Goal: Task Accomplishment & Management: Manage account settings

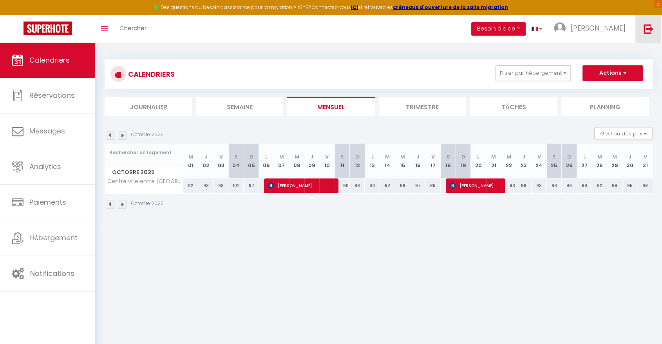
click at [649, 29] on img at bounding box center [648, 29] width 10 height 10
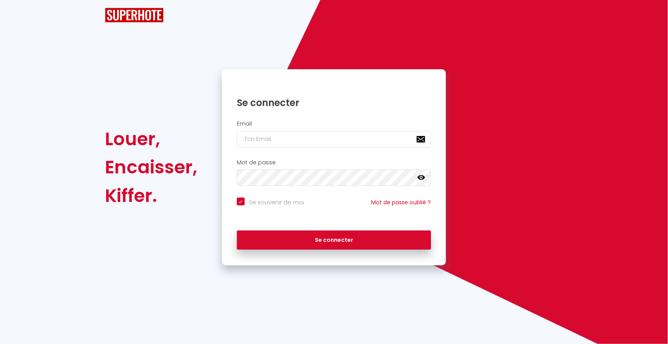
checkbox input "true"
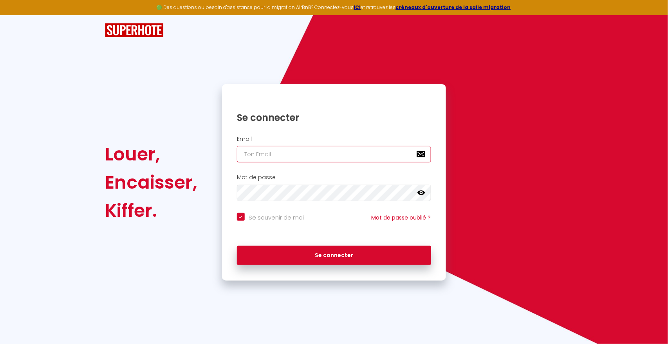
type input "A"
checkbox input "true"
click at [295, 154] on input "A" at bounding box center [334, 154] width 194 height 16
checkbox input "true"
paste input "[EMAIL_ADDRESS][DOMAIN_NAME]"
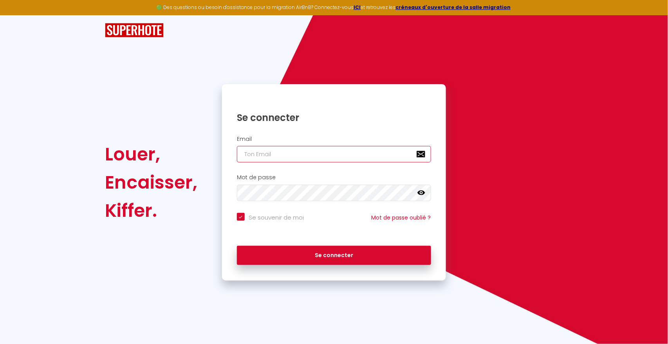
type input "[EMAIL_ADDRESS][DOMAIN_NAME]"
checkbox input "true"
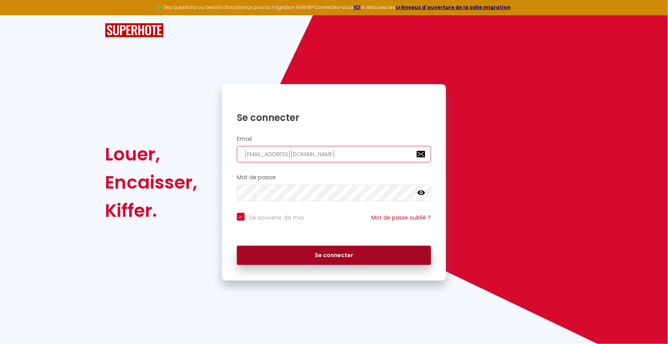
type input "[EMAIL_ADDRESS][DOMAIN_NAME]"
click at [299, 259] on button "Se connecter" at bounding box center [334, 256] width 194 height 20
checkbox input "true"
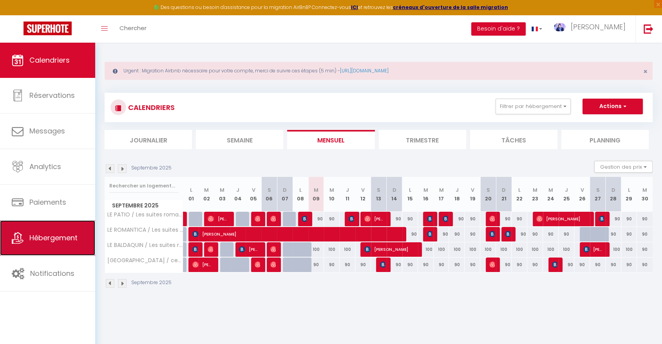
click at [51, 241] on span "Hébergement" at bounding box center [53, 238] width 48 height 10
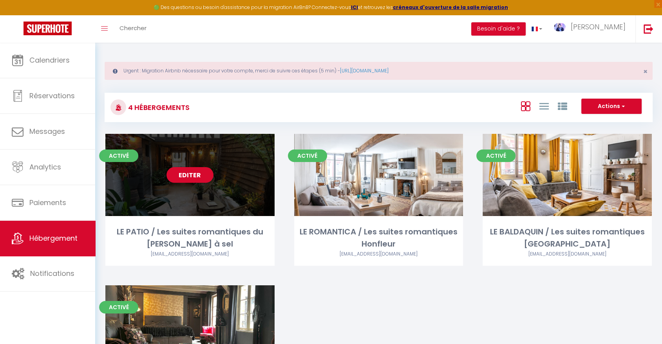
click at [193, 173] on link "Editer" at bounding box center [189, 175] width 47 height 16
select select "3"
select select "2"
select select "1"
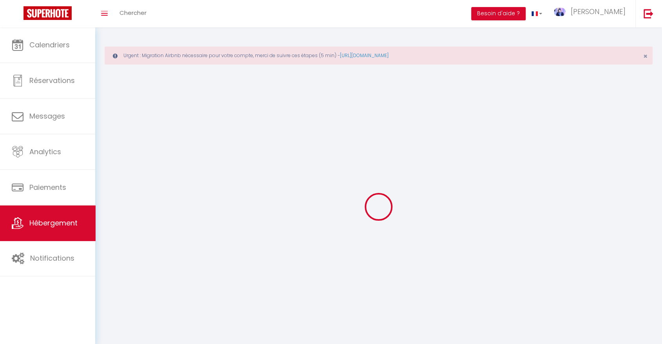
select select
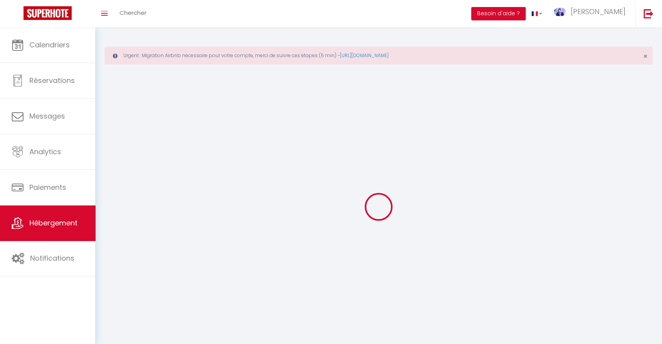
select select
checkbox input "false"
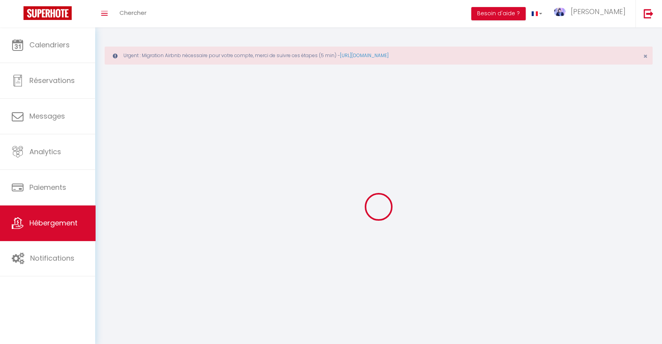
select select
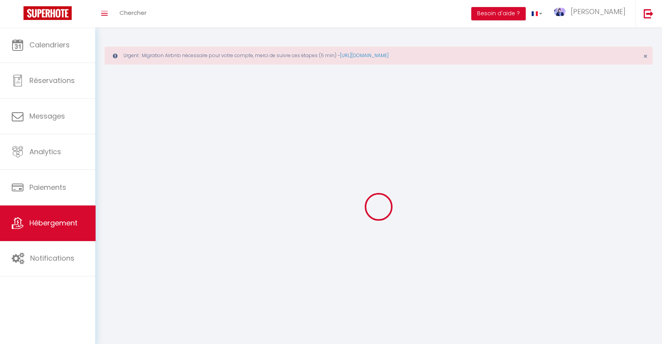
select select
checkbox input "false"
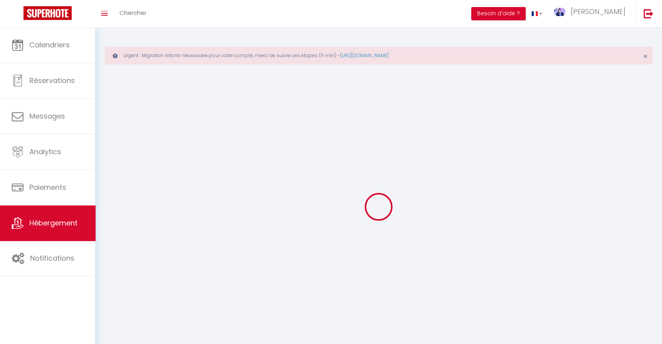
checkbox input "false"
select select
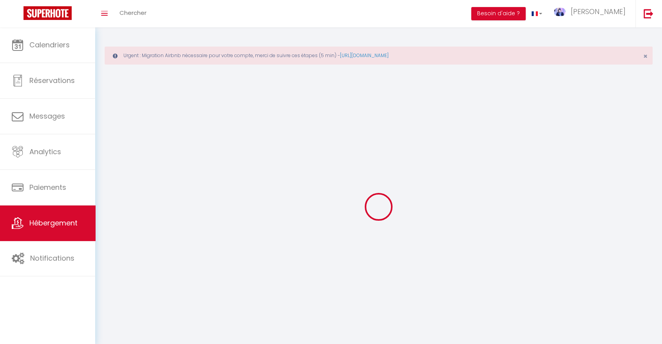
select select
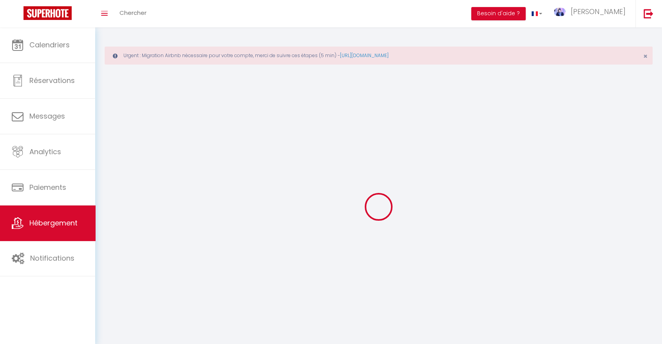
checkbox input "false"
select select
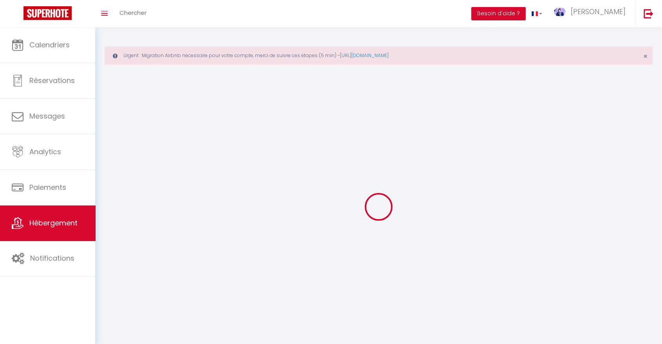
select select
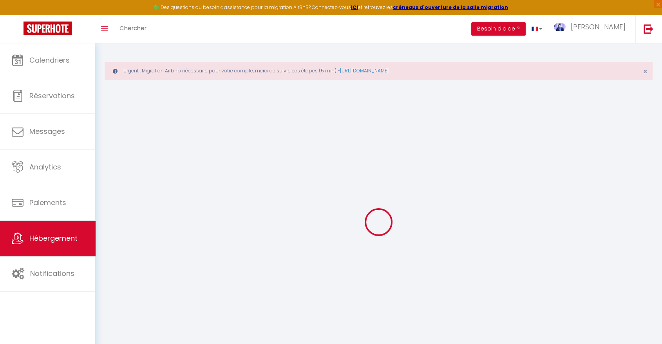
select select "+ 17 %"
select select
checkbox input "false"
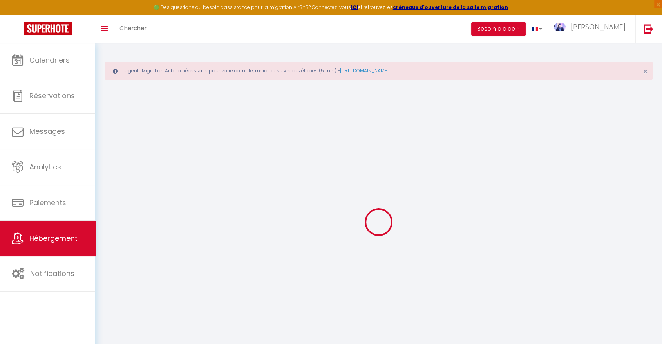
checkbox input "false"
select select "15:00"
select select "22:00"
select select "11:00"
select select "30"
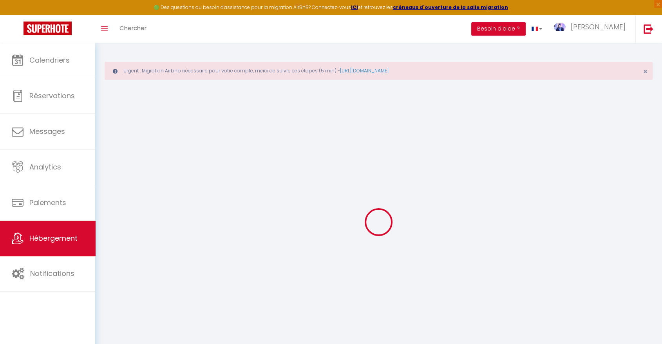
select select "120"
select select "22:00"
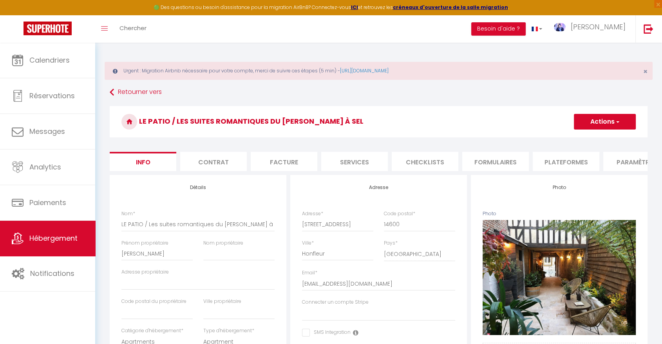
select select
checkbox input "false"
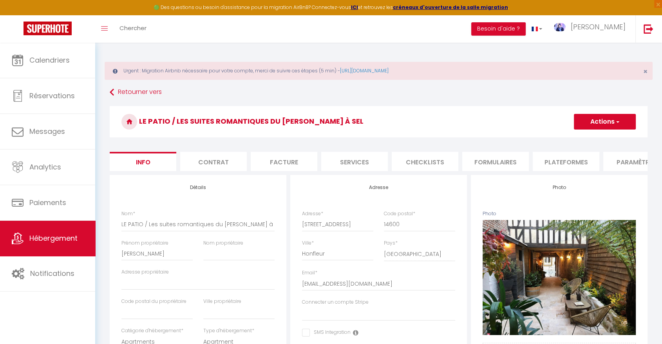
select select "-1"
select select "EUR"
select select
select select "3384-39520881"
click at [548, 166] on li "Plateformes" at bounding box center [565, 161] width 67 height 19
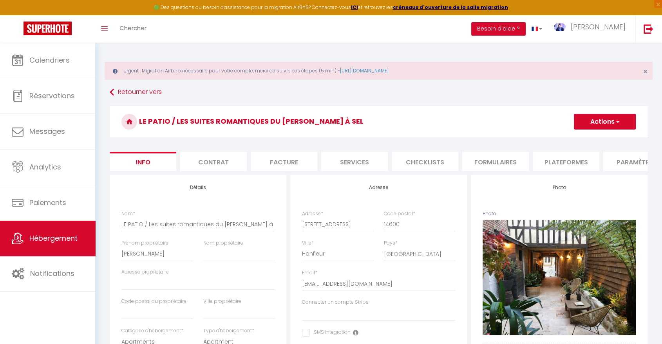
select select
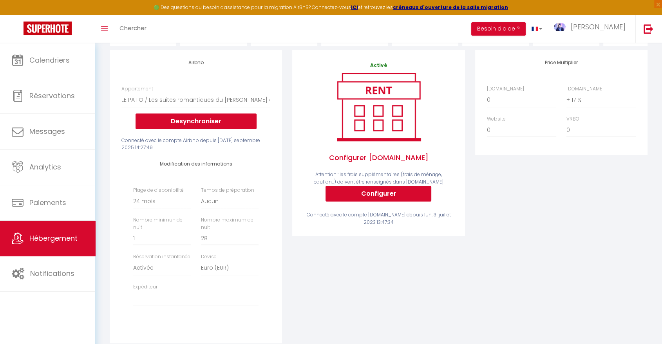
scroll to position [127, 0]
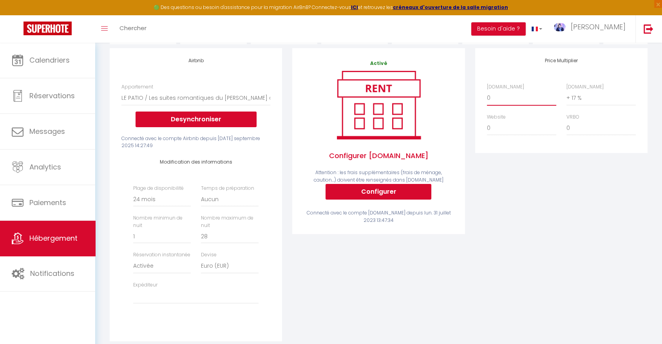
click at [502, 104] on select "0 + 1 % + 2 % + 3 % + 4 % + 5 % + 6 % + 7 % + 8 % + 9 %" at bounding box center [521, 97] width 69 height 15
click at [419, 267] on div "Activé Configurer [DOMAIN_NAME] Attention : les frais supplémentaires (frais de…" at bounding box center [378, 199] width 182 height 303
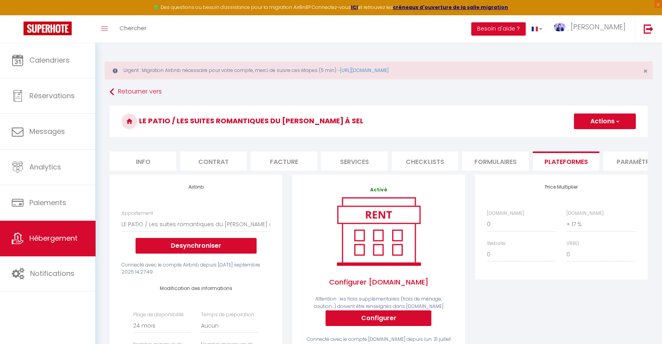
scroll to position [0, 0]
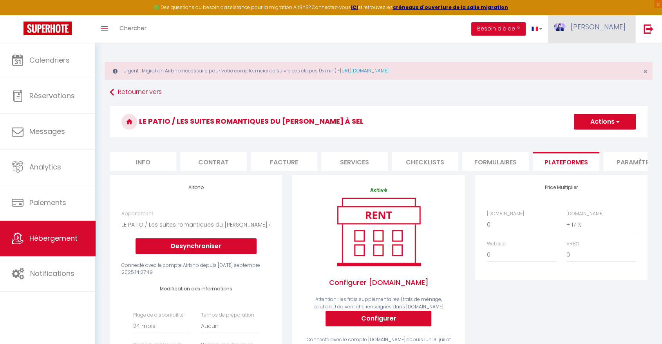
click at [607, 31] on span "[PERSON_NAME]" at bounding box center [597, 27] width 55 height 10
click at [602, 52] on link "Paramètres" at bounding box center [604, 54] width 58 height 13
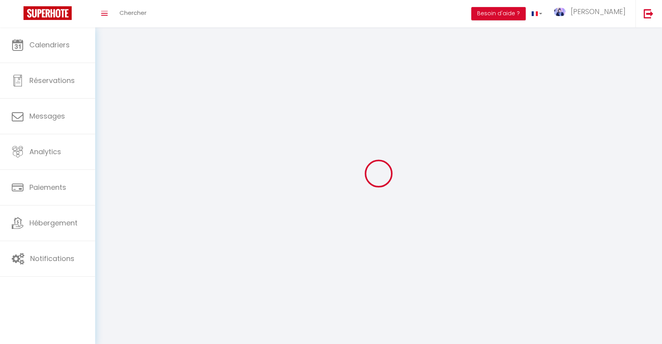
type input "jixupi7P9VGNiMoXB8ni8tfS8"
type input "Vwyl3SoHLj1h7GKnEB7xGMfPl"
type input "[URL][DOMAIN_NAME]"
select select "fr"
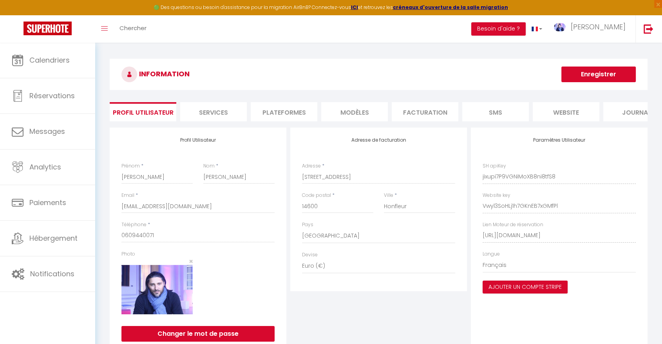
click at [291, 108] on li "Plateformes" at bounding box center [284, 111] width 67 height 19
